Goal: Find specific fact: Find specific fact

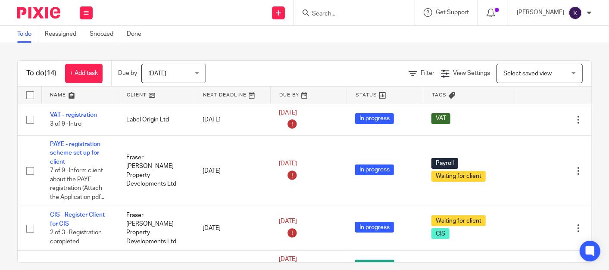
click at [386, 12] on input "Search" at bounding box center [350, 14] width 78 height 8
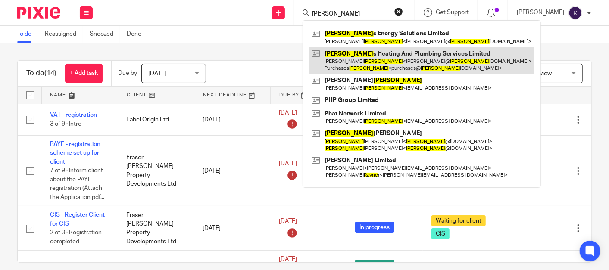
type input "payne"
click at [403, 58] on link at bounding box center [422, 60] width 225 height 27
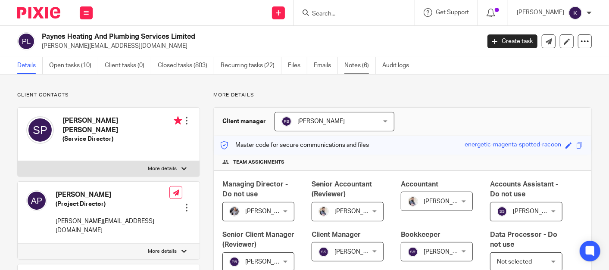
click at [354, 63] on link "Notes (6)" at bounding box center [360, 65] width 31 height 17
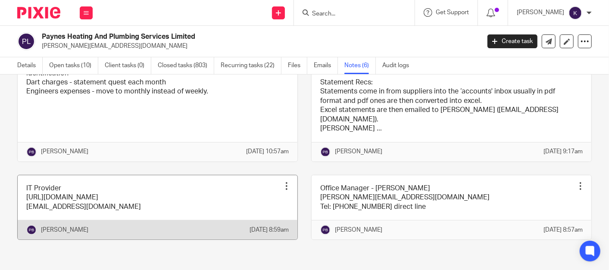
scroll to position [22, 0]
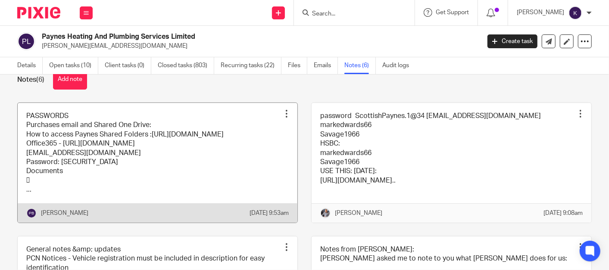
click at [284, 114] on div "Pin note Edit note Delete note" at bounding box center [286, 113] width 13 height 13
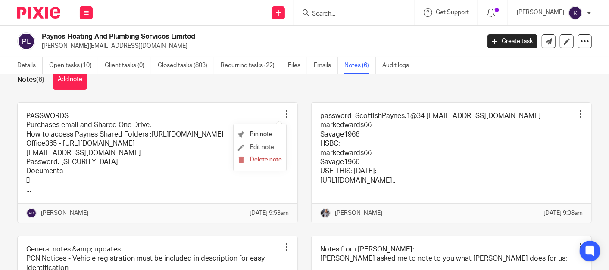
click at [259, 144] on span "Edit note" at bounding box center [262, 147] width 24 height 6
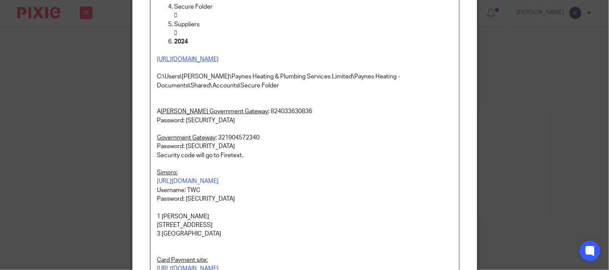
scroll to position [239, 0]
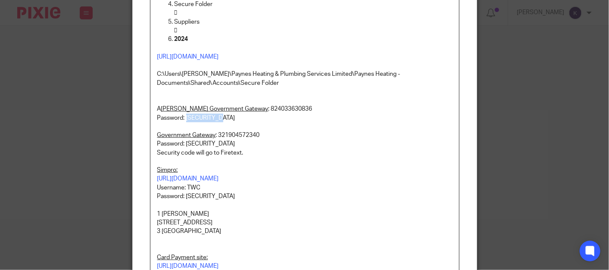
drag, startPoint x: 222, startPoint y: 138, endPoint x: 182, endPoint y: 132, distance: 40.6
click at [182, 122] on p "Password: [SECURITY_DATA]" at bounding box center [304, 118] width 295 height 9
copy p "barbadosno8"
drag, startPoint x: 259, startPoint y: 154, endPoint x: 214, endPoint y: 153, distance: 44.5
click at [214, 140] on p "Government Gateway : 321904572340" at bounding box center [304, 135] width 295 height 9
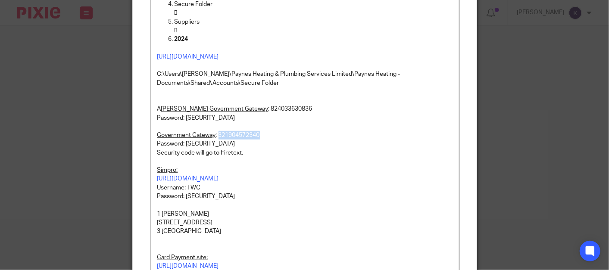
copy p "321904572340"
